Goal: Information Seeking & Learning: Learn about a topic

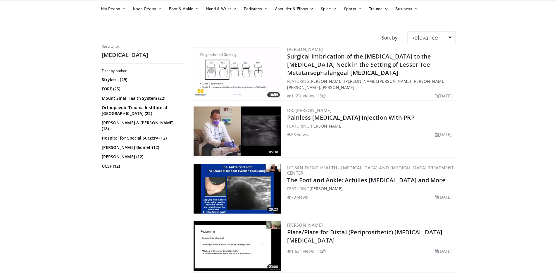
scroll to position [33, 0]
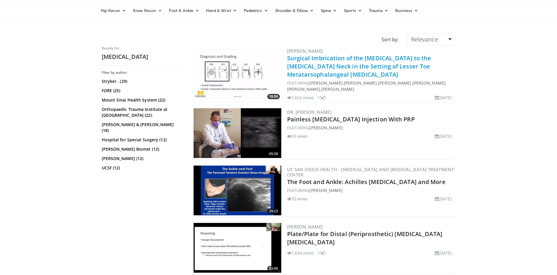
click at [293, 59] on link "Surgical Imbrication of the [MEDICAL_DATA] to the [MEDICAL_DATA] Neck in the Se…" at bounding box center [359, 66] width 144 height 24
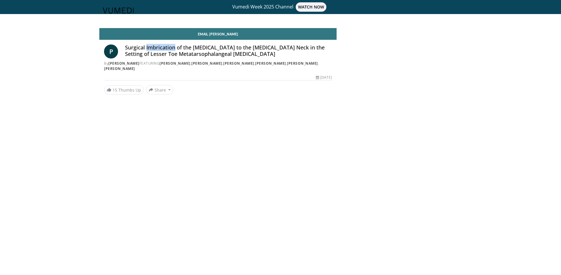
drag, startPoint x: 174, startPoint y: 47, endPoint x: 146, endPoint y: 47, distance: 28.1
click at [146, 47] on h4 "Surgical Imbrication of the Plantar Plate to the Metatarsal Neck in the Setting…" at bounding box center [228, 50] width 207 height 13
click at [137, 46] on h4 "Surgical Imbrication of the [MEDICAL_DATA] to the [MEDICAL_DATA] Neck in the Se…" at bounding box center [228, 50] width 207 height 13
drag, startPoint x: 125, startPoint y: 53, endPoint x: 249, endPoint y: 52, distance: 123.9
click at [249, 52] on div "P Surgical Imbrication of the Plantar Plate to the Metatarsal Neck in the Setti…" at bounding box center [218, 57] width 228 height 27
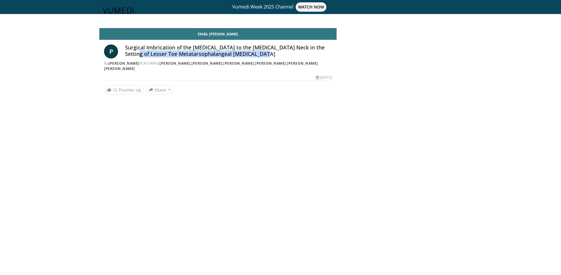
copy h4 "Lesser Toe Metatarsophalangeal Joint Instability"
drag, startPoint x: 139, startPoint y: 62, endPoint x: 159, endPoint y: 63, distance: 19.9
click at [159, 63] on div "By Paul Talusan FEATURING David Walton , James Holmes , Eric Colomb , Paul Talu…" at bounding box center [218, 66] width 228 height 11
click at [223, 72] on div "P Surgical Imbrication of the Plantar Plate to the Metatarsal Neck in the Setti…" at bounding box center [217, 56] width 237 height 33
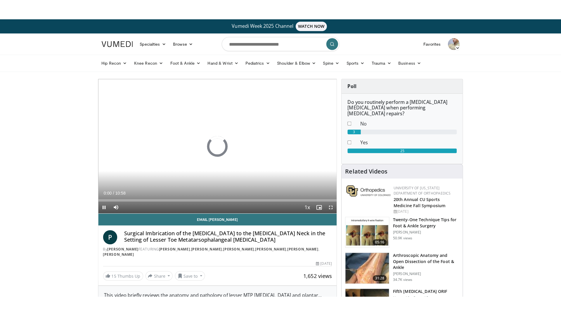
scroll to position [501, 0]
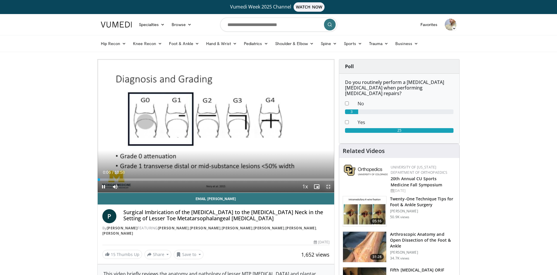
click at [327, 185] on span "Video Player" at bounding box center [328, 187] width 12 height 12
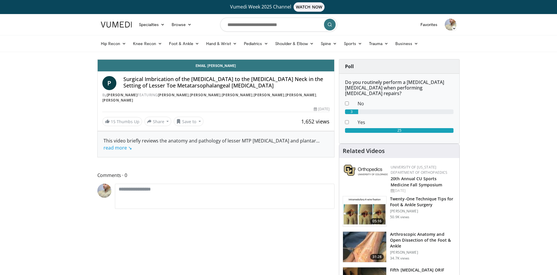
scroll to position [460, 0]
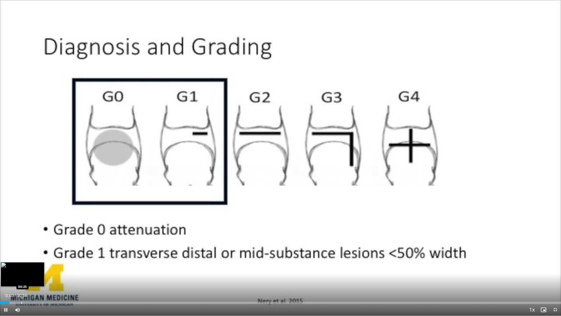
click at [21, 274] on div "Progress Bar" at bounding box center [21, 302] width 1 height 2
click at [29, 274] on div "Progress Bar" at bounding box center [29, 302] width 1 height 2
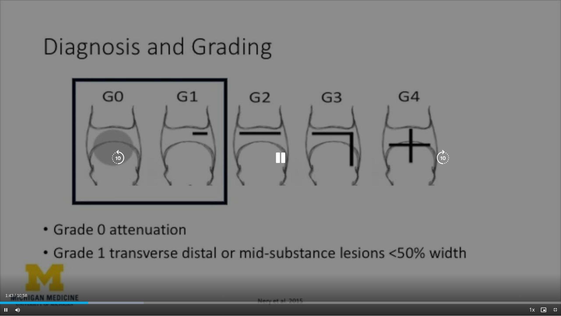
click at [379, 192] on div "10 seconds Tap to unmute" at bounding box center [280, 157] width 561 height 315
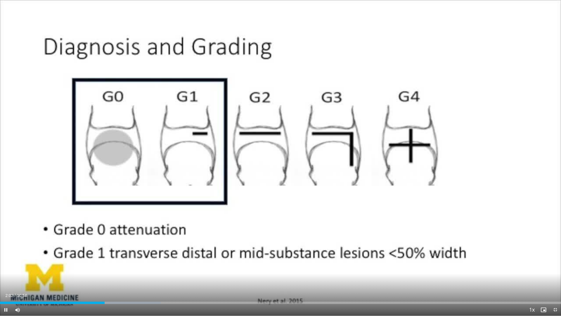
click at [309, 274] on div "Current Time 2:02 / Duration 10:58 Pause Skip Backward Skip Forward Mute Loaded…" at bounding box center [280, 310] width 561 height 12
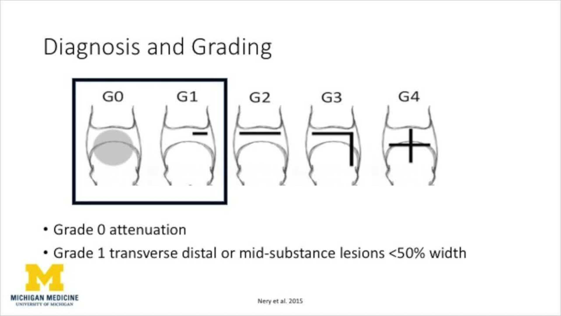
type textarea "**"
click at [309, 274] on video-js "**********" at bounding box center [280, 158] width 561 height 316
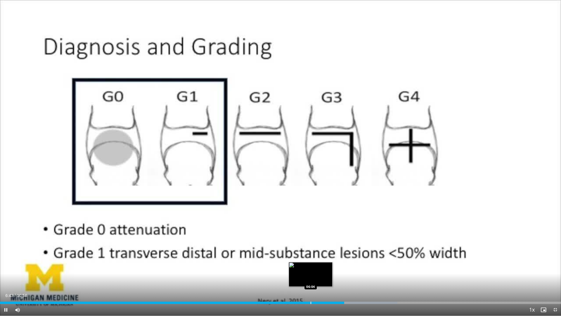
click at [311, 274] on div "Loaded : 70.83% 06:43 06:04" at bounding box center [280, 301] width 561 height 6
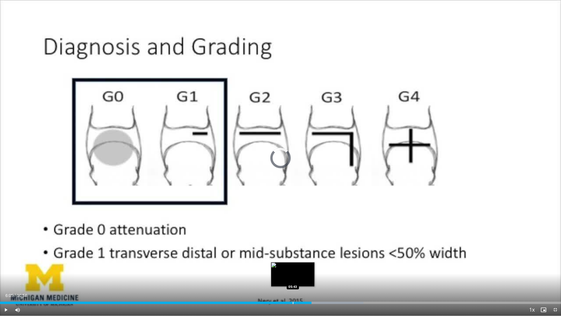
click at [293, 274] on div "Loaded : 64.80% 05:43 05:43" at bounding box center [280, 301] width 561 height 6
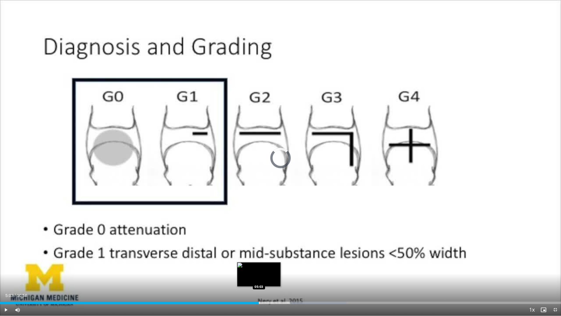
click at [259, 274] on div "Progress Bar" at bounding box center [259, 302] width 1 height 2
click at [249, 274] on div "Loaded : 55.76% 05:04 04:51" at bounding box center [280, 301] width 561 height 6
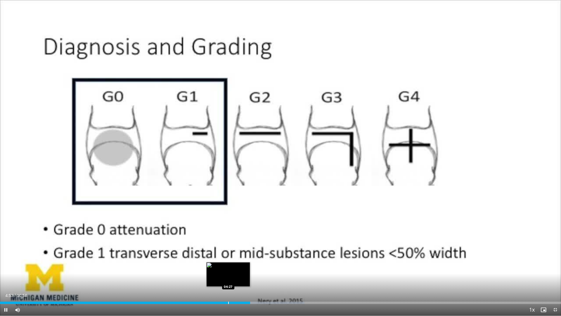
click at [228, 274] on div "Loaded : 54.25% 04:53 04:27" at bounding box center [280, 301] width 561 height 6
click at [234, 274] on div "Progress Bar" at bounding box center [234, 302] width 1 height 2
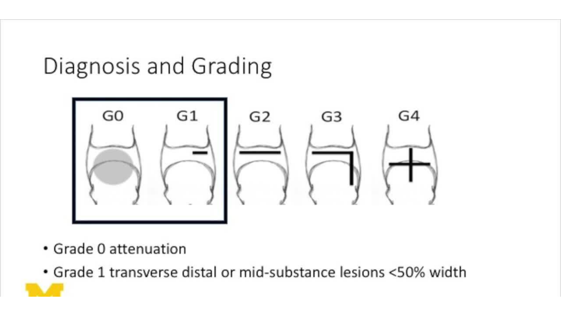
scroll to position [501, 0]
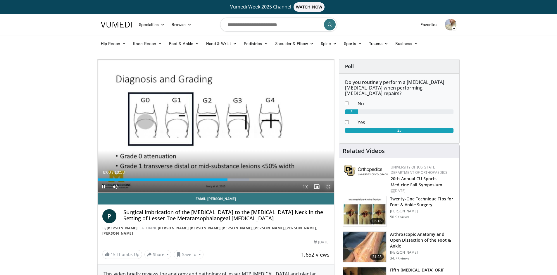
click at [326, 186] on span "Video Player" at bounding box center [328, 187] width 12 height 12
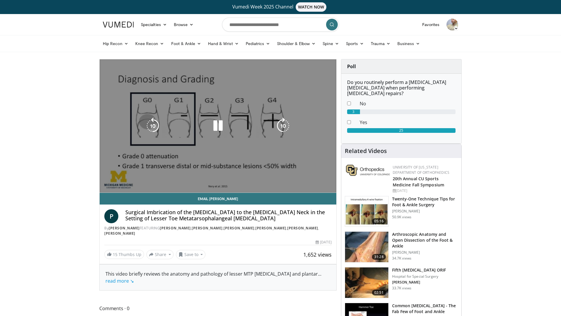
scroll to position [460, 0]
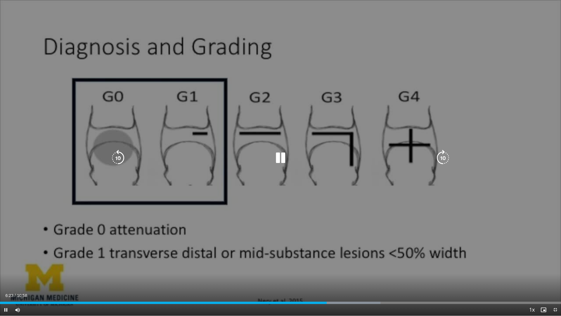
click at [330, 261] on div "10 seconds Tap to unmute" at bounding box center [280, 157] width 561 height 315
click at [278, 157] on icon "Video Player" at bounding box center [280, 158] width 16 height 16
click at [268, 242] on div "10 seconds Tap to unmute" at bounding box center [280, 157] width 561 height 315
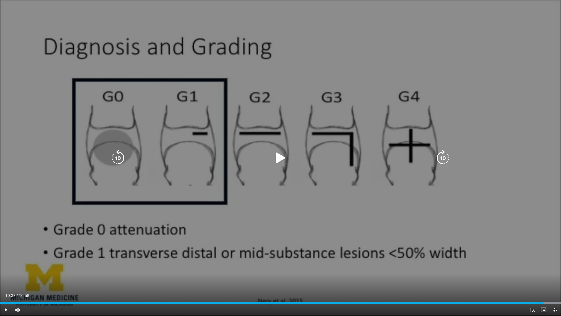
click at [278, 158] on icon "Video Player" at bounding box center [280, 158] width 16 height 16
click at [302, 229] on div "10 seconds Tap to unmute" at bounding box center [280, 157] width 561 height 315
click at [277, 159] on icon "Video Player" at bounding box center [280, 158] width 16 height 16
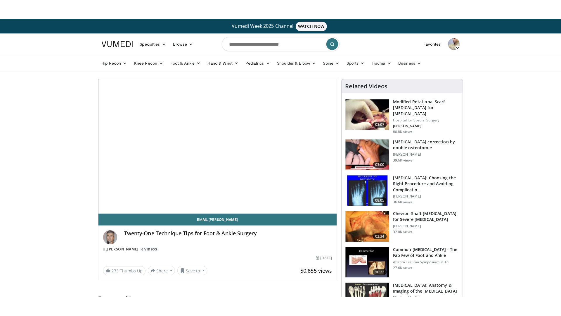
scroll to position [501, 0]
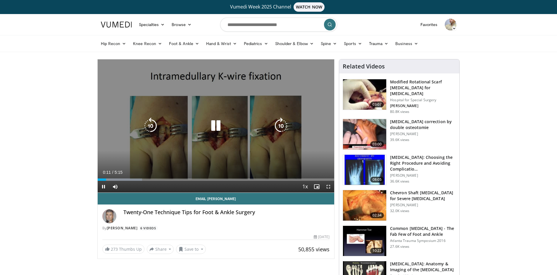
click at [193, 122] on div "Video Player" at bounding box center [216, 126] width 142 height 12
click at [218, 123] on icon "Video Player" at bounding box center [216, 125] width 16 height 16
drag, startPoint x: 326, startPoint y: 185, endPoint x: 326, endPoint y: 214, distance: 29.2
click at [326, 185] on span "Video Player" at bounding box center [328, 187] width 12 height 12
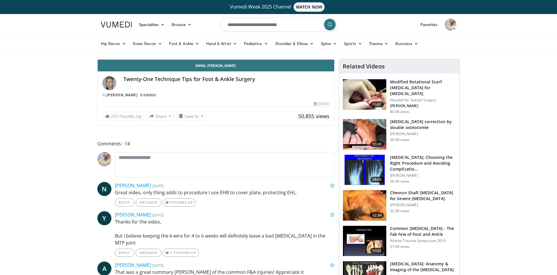
scroll to position [460, 0]
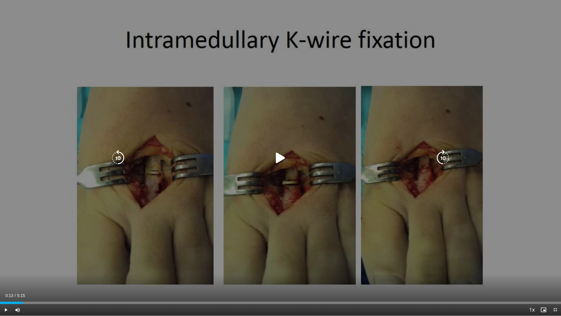
click at [277, 160] on div "10 seconds Tap to unmute" at bounding box center [280, 157] width 561 height 315
click at [350, 93] on div "10 seconds Tap to unmute" at bounding box center [280, 157] width 561 height 315
click at [276, 158] on icon "Video Player" at bounding box center [280, 158] width 16 height 16
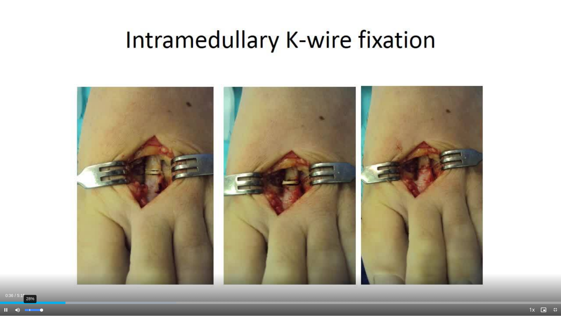
click at [30, 274] on div "28%" at bounding box center [33, 310] width 17 height 2
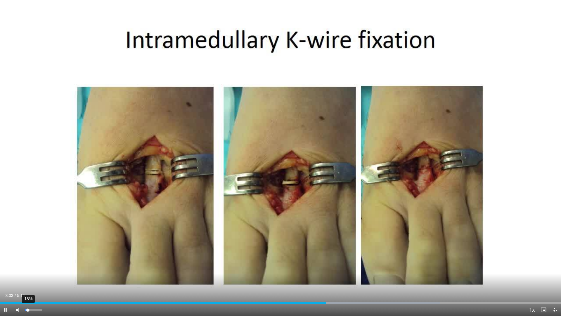
click at [28, 274] on div "18%" at bounding box center [33, 310] width 20 height 12
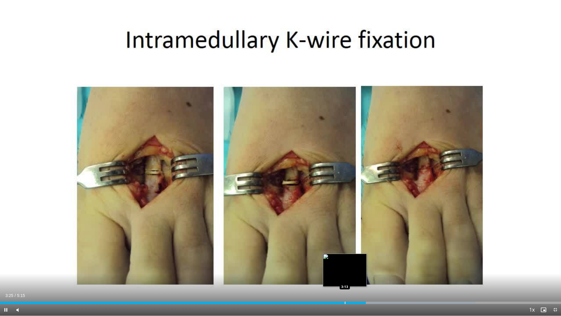
click at [345, 274] on div "Loaded : 84.75% 3:25 3:13" at bounding box center [280, 301] width 561 height 6
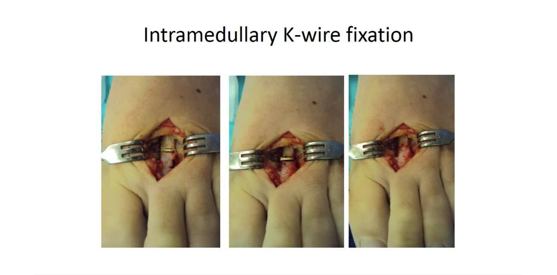
scroll to position [501, 0]
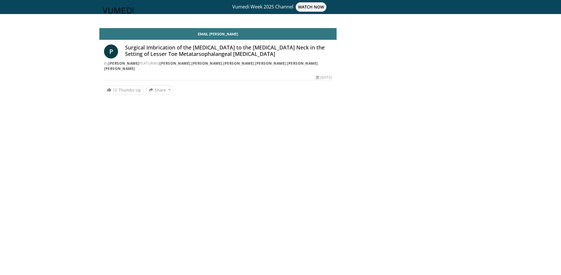
click at [229, 27] on body "Vumedi Week 2025 Channel WATCH NOW Specialties Adult & Family Medicine Allergy,…" at bounding box center [280, 137] width 561 height 275
drag, startPoint x: 126, startPoint y: 53, endPoint x: 247, endPoint y: 53, distance: 121.6
click at [247, 53] on h4 "Surgical Imbrication of the [MEDICAL_DATA] to the [MEDICAL_DATA] Neck in the Se…" at bounding box center [228, 50] width 207 height 13
copy h4 "Lesser Toe Metatarsophalangeal [MEDICAL_DATA]"
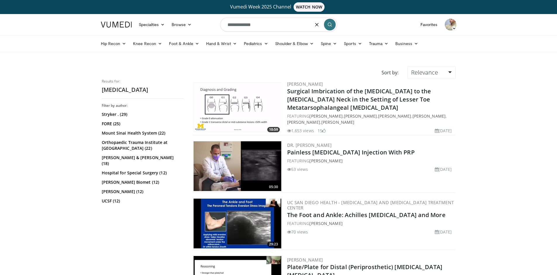
drag, startPoint x: 270, startPoint y: 19, endPoint x: 220, endPoint y: 32, distance: 51.1
click at [220, 32] on form "**********" at bounding box center [278, 24] width 117 height 21
paste input "**********"
type input "**********"
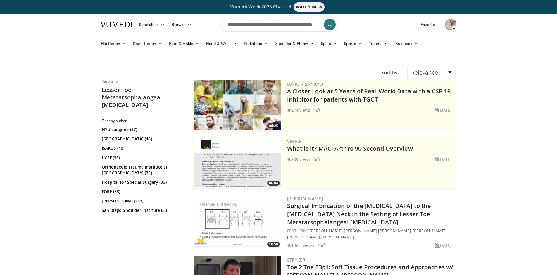
scroll to position [501, 0]
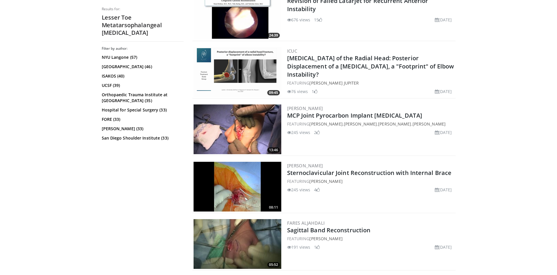
scroll to position [671, 0]
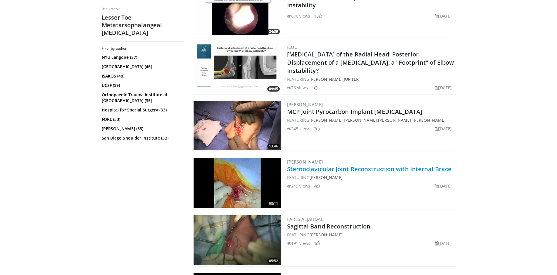
click at [314, 169] on link "Sternoclavicular Joint Reconstruction with Internal Brace" at bounding box center [369, 169] width 165 height 8
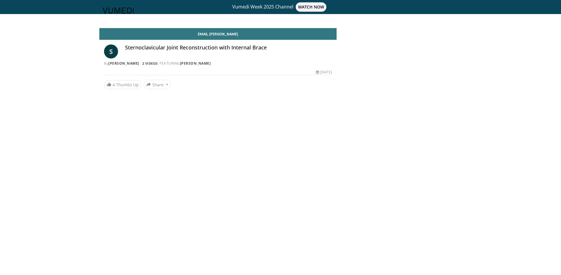
click at [383, 67] on div "Email [PERSON_NAME] S [MEDICAL_DATA] Reconstruction with Internal Brace By [PER…" at bounding box center [280, 58] width 362 height 61
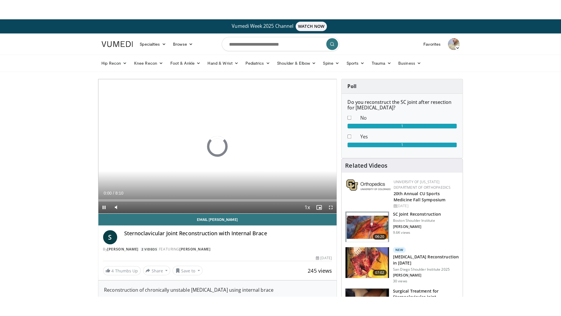
scroll to position [501, 0]
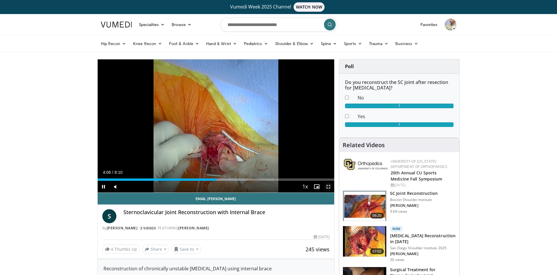
click at [327, 189] on span "Video Player" at bounding box center [328, 187] width 12 height 12
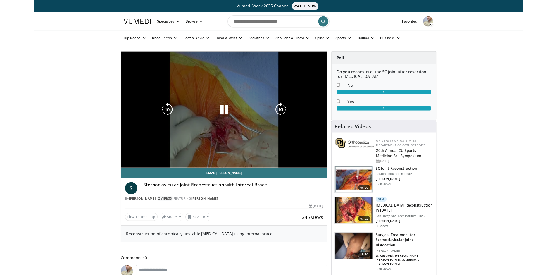
scroll to position [460, 0]
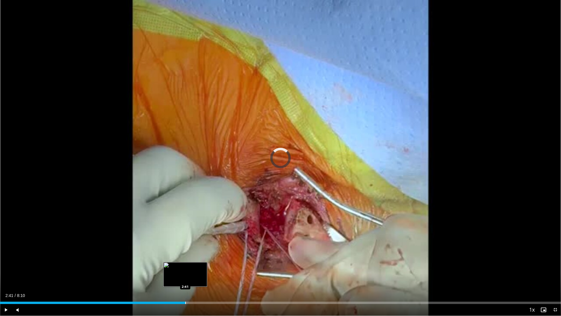
click at [185, 274] on div "Progress Bar" at bounding box center [185, 302] width 1 height 2
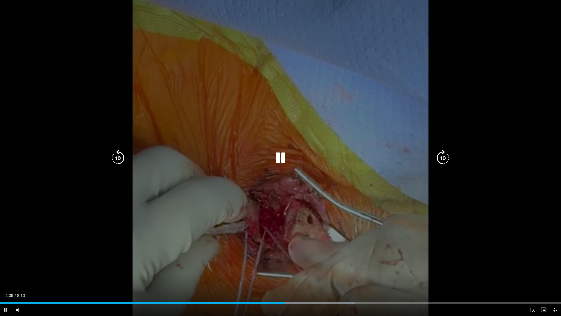
click at [177, 205] on div "10 seconds Tap to unmute" at bounding box center [280, 157] width 561 height 315
type textarea "**"
click at [177, 205] on div "10 seconds Tap to unmute" at bounding box center [280, 157] width 561 height 315
click at [251, 274] on div "10 seconds Tap to unmute" at bounding box center [280, 157] width 561 height 315
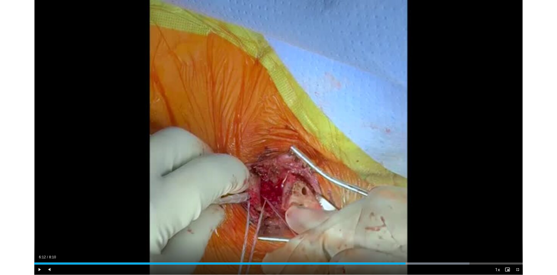
scroll to position [501, 0]
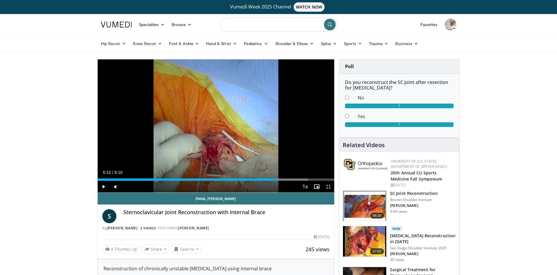
click at [226, 26] on input "Search topics, interventions" at bounding box center [278, 25] width 117 height 14
